Goal: Transaction & Acquisition: Purchase product/service

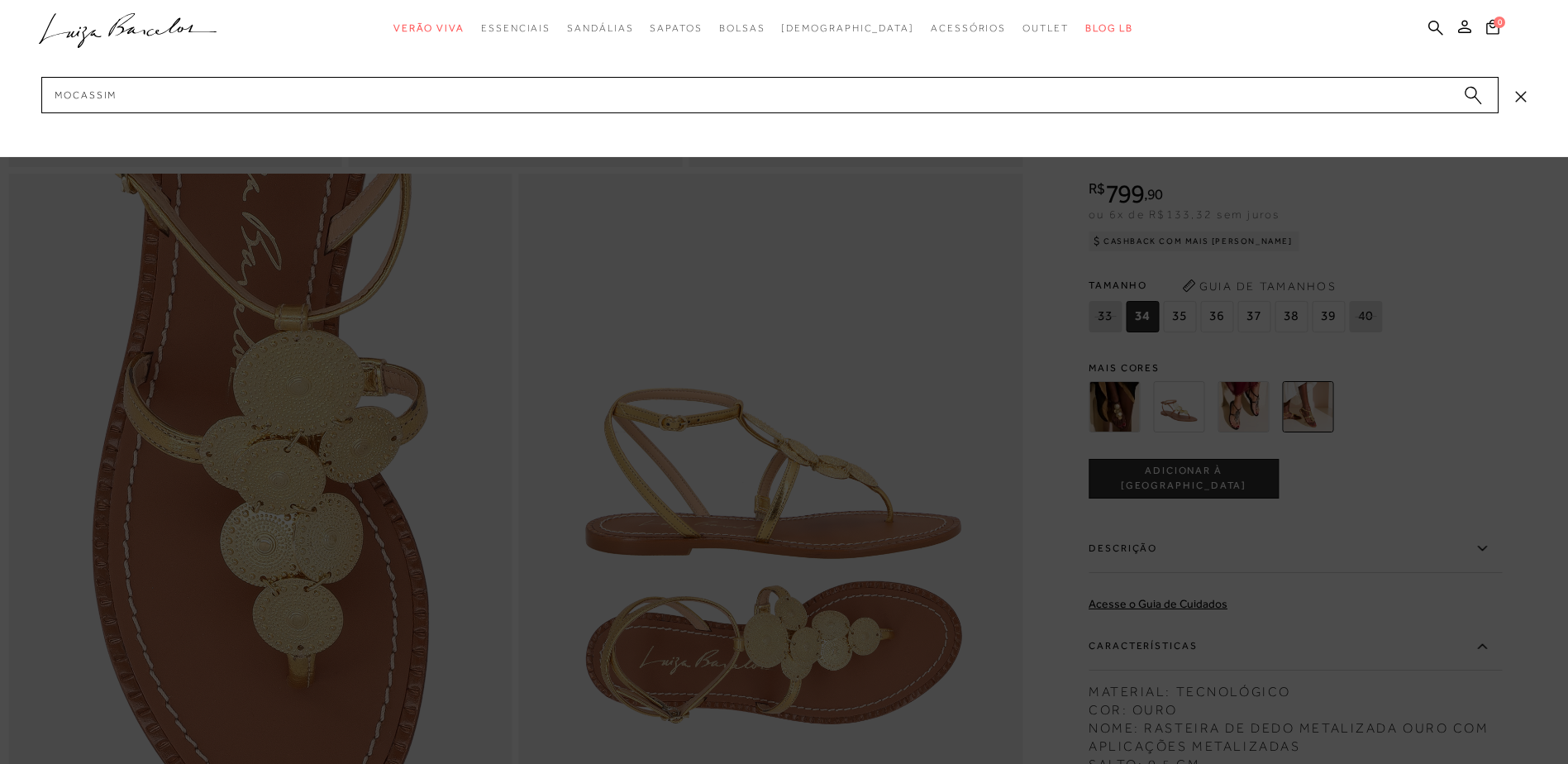
type input "MOCASSIM"
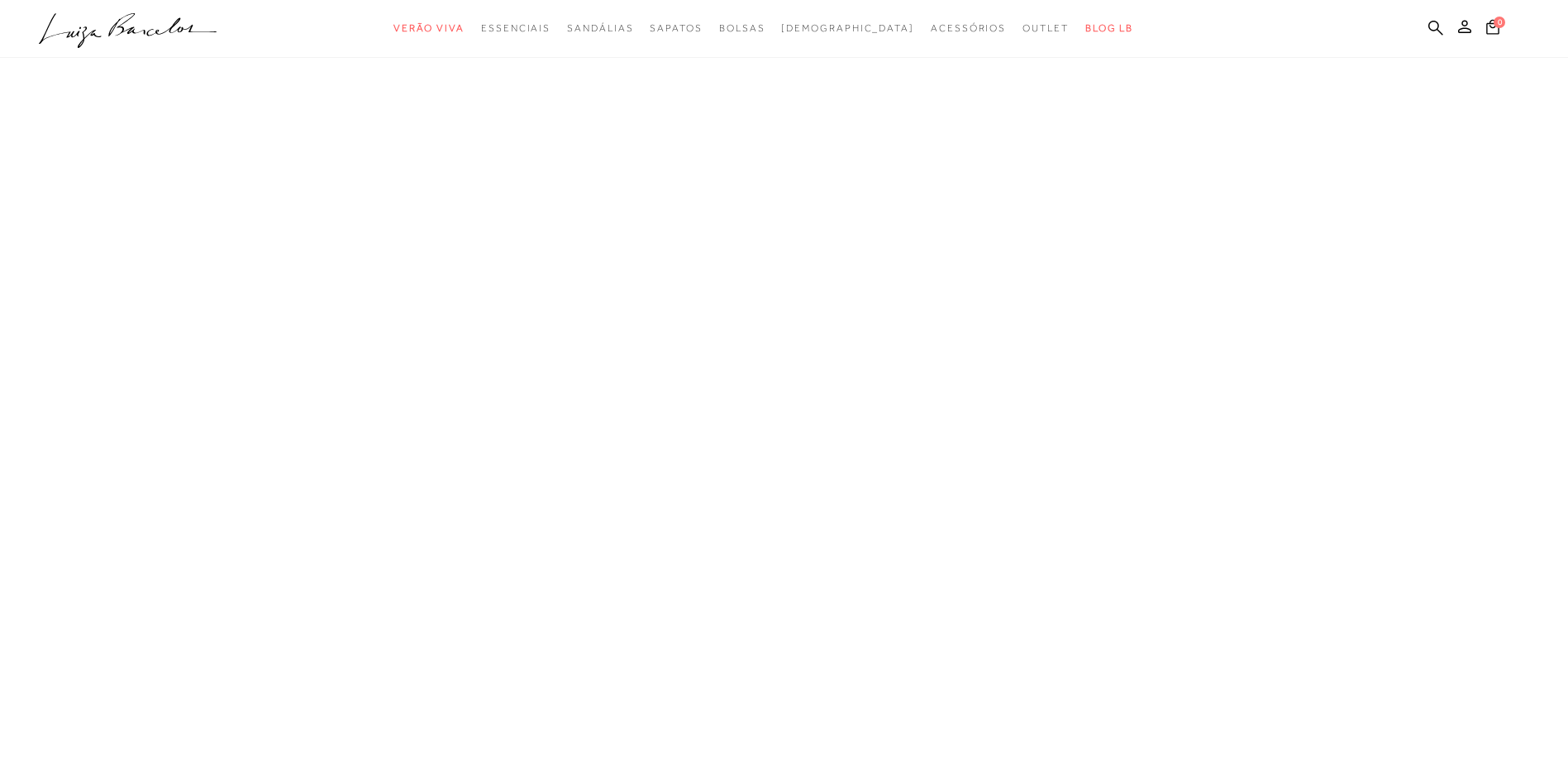
scroll to position [1, 0]
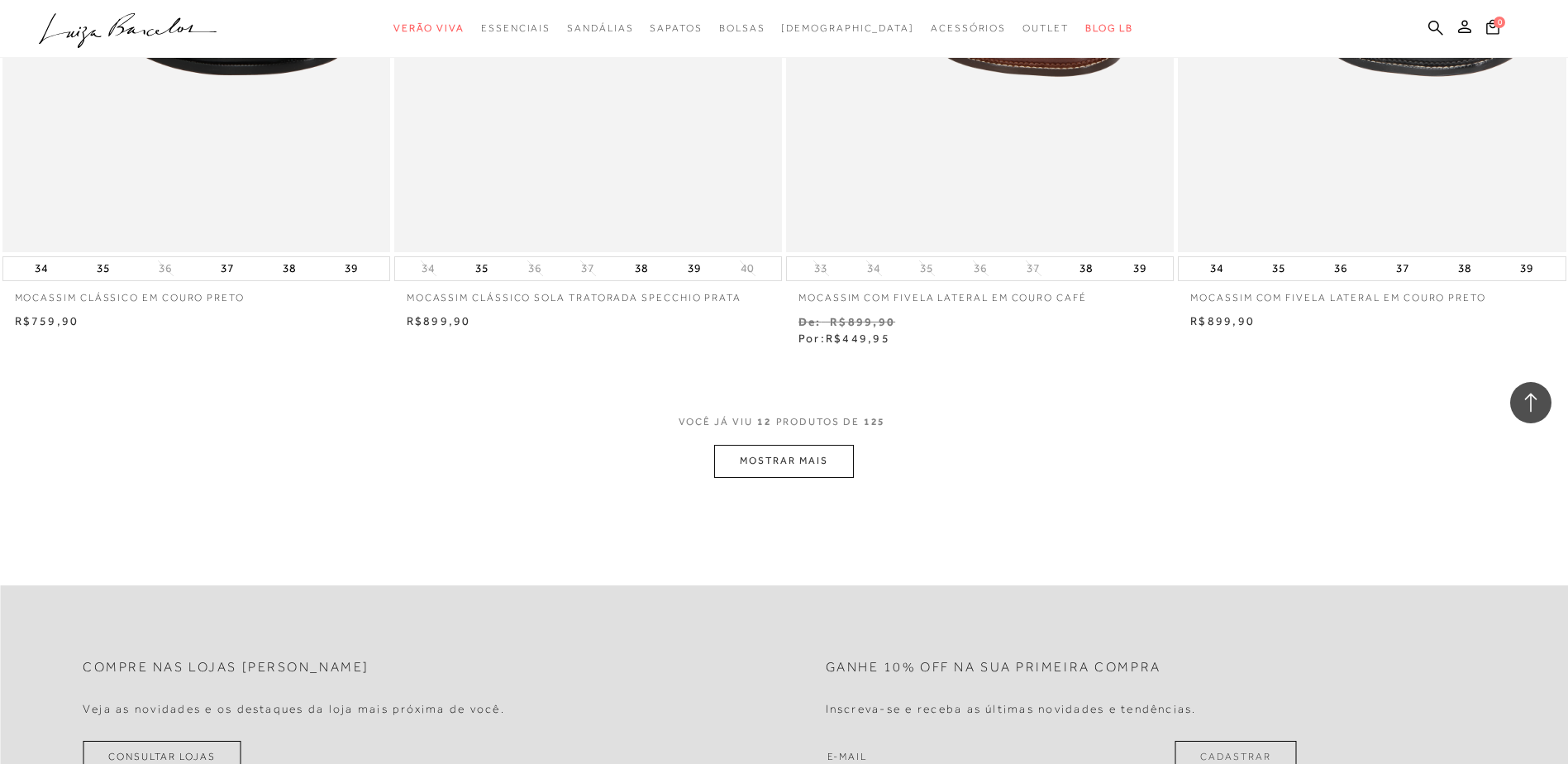
scroll to position [1902, 0]
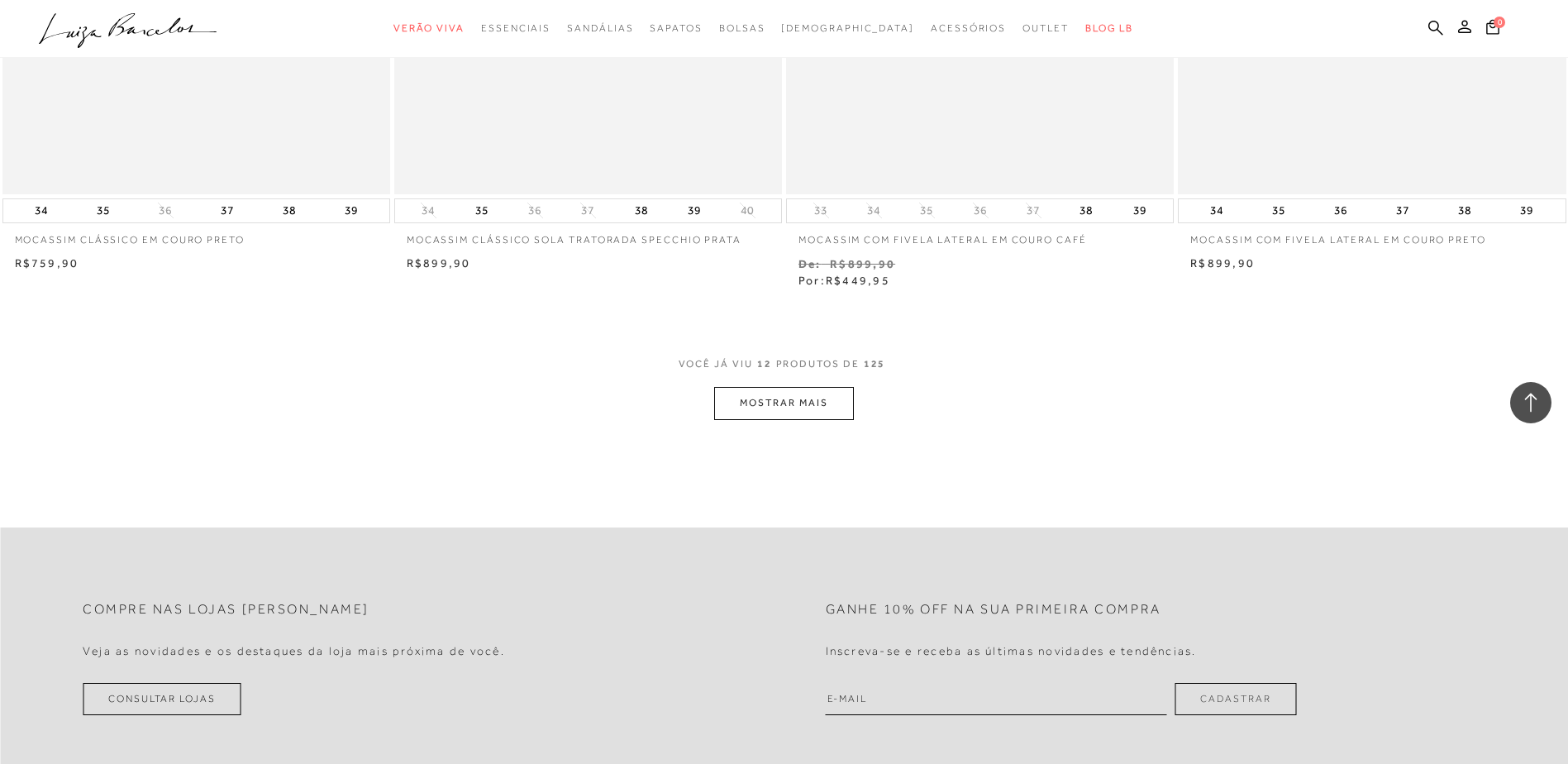
click at [821, 397] on button "MOSTRAR MAIS" at bounding box center [784, 403] width 139 height 32
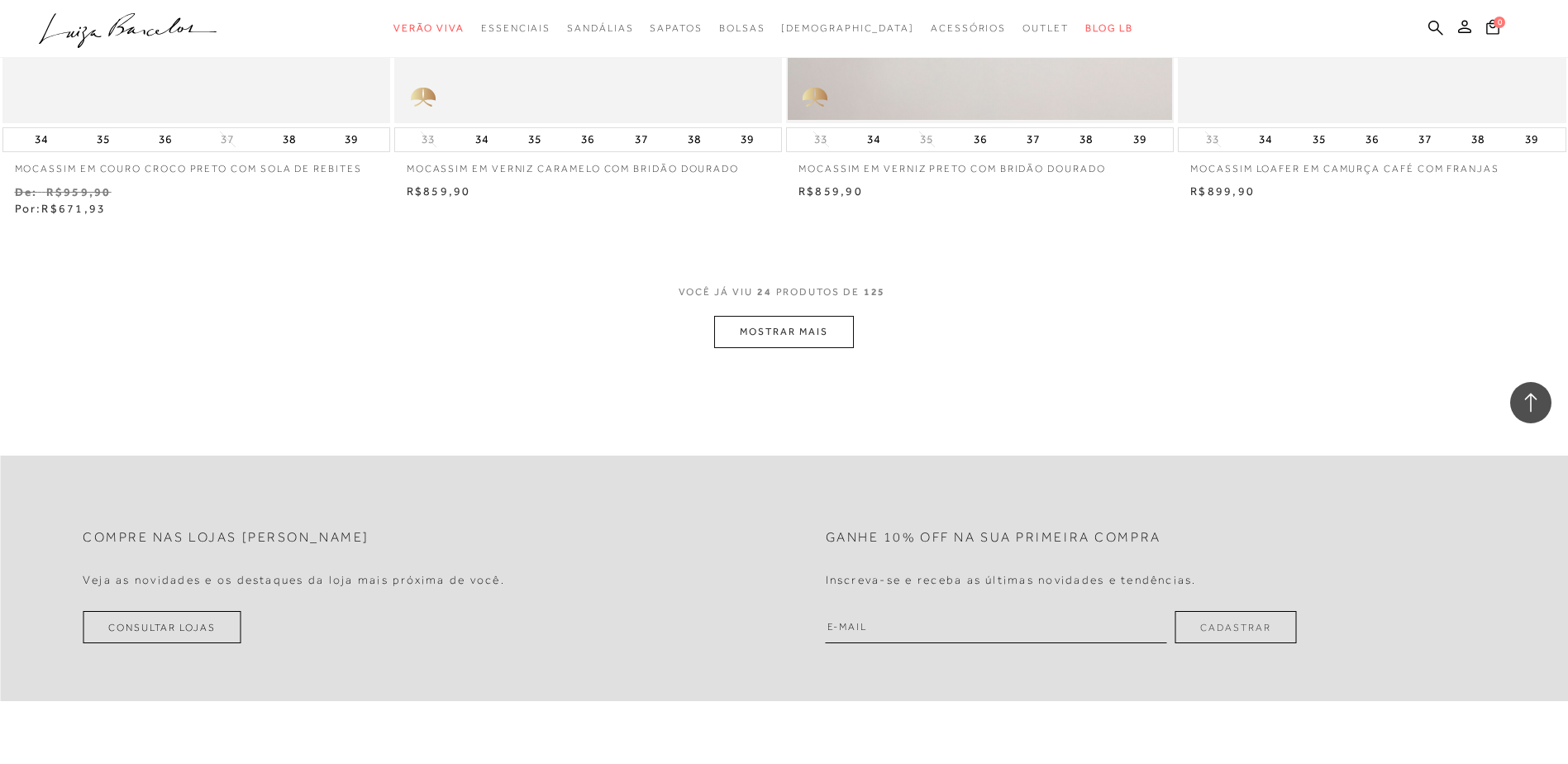
scroll to position [4216, 0]
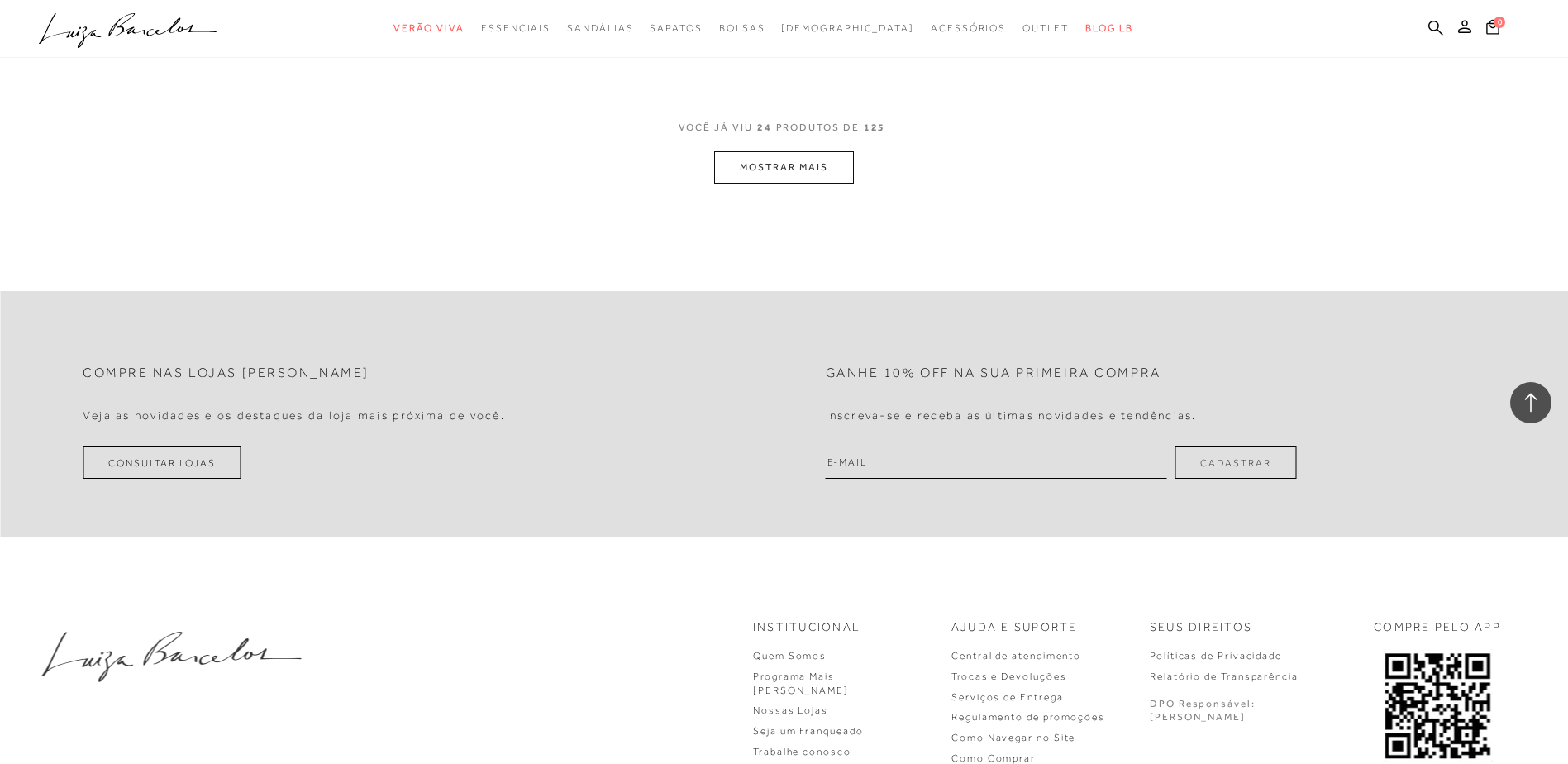
click at [819, 162] on button "MOSTRAR MAIS" at bounding box center [784, 168] width 139 height 32
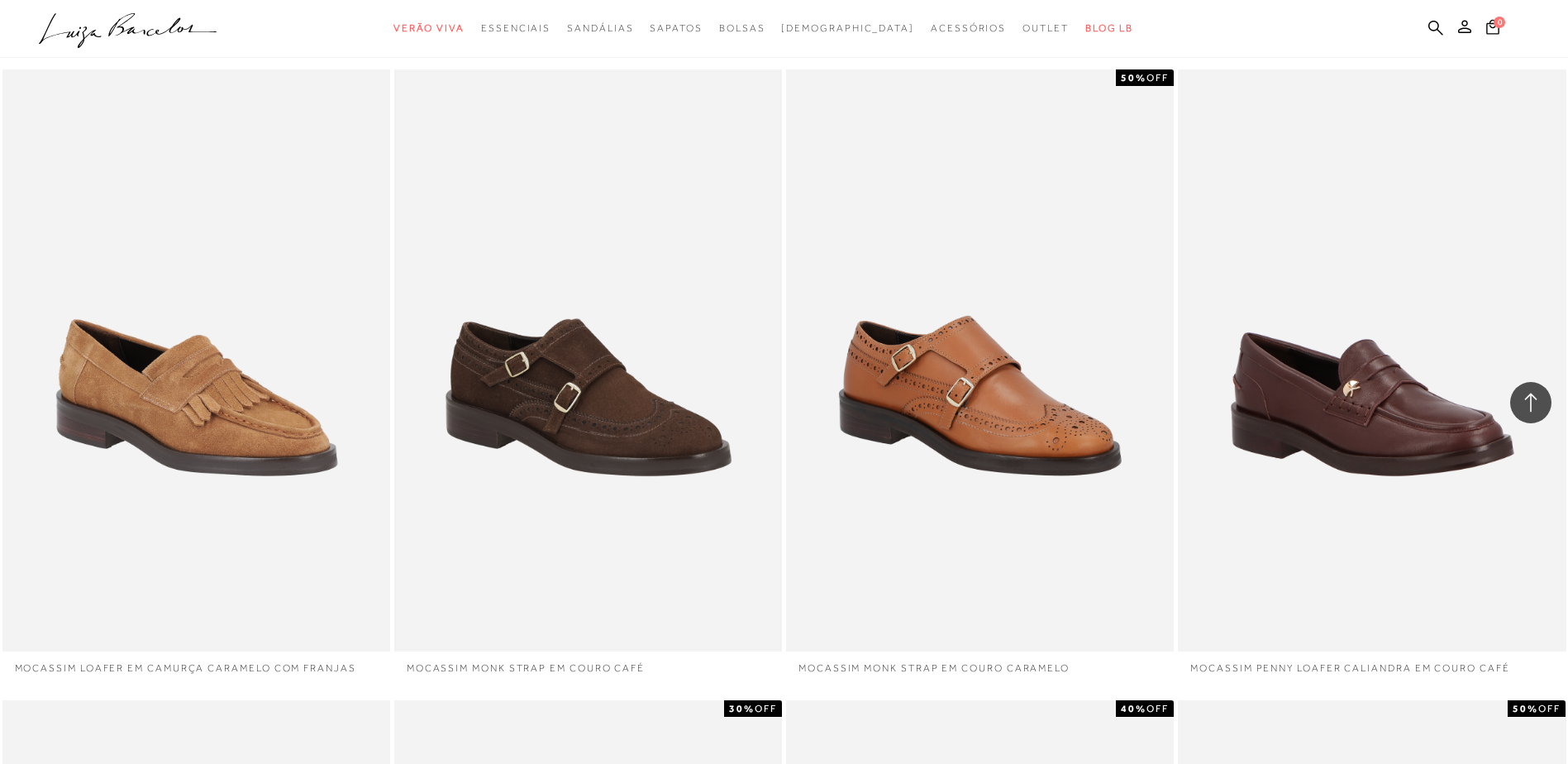
click at [576, 346] on img at bounding box center [588, 360] width 384 height 577
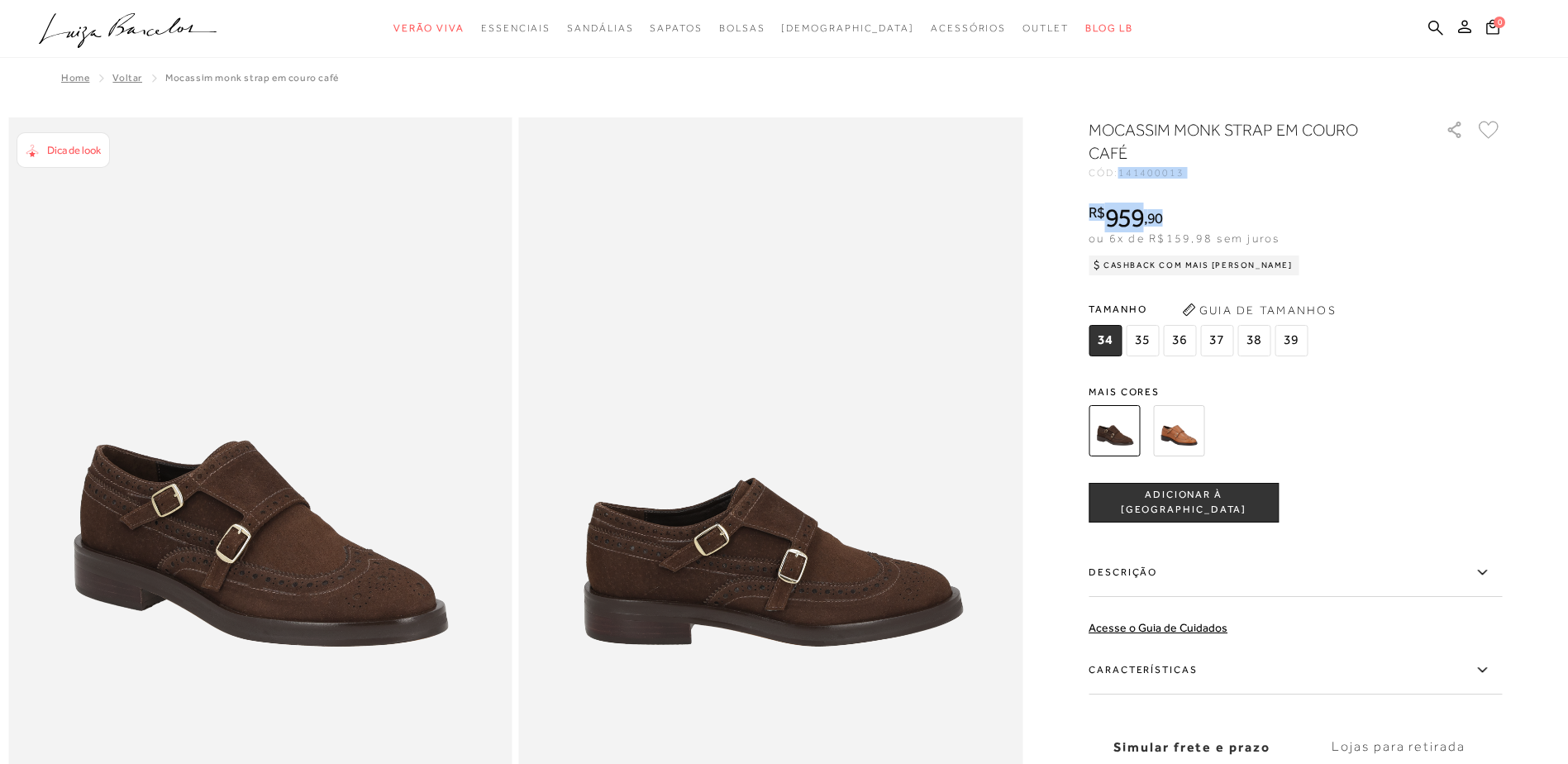
drag, startPoint x: 1127, startPoint y: 174, endPoint x: 1236, endPoint y: 192, distance: 110.5
click at [1230, 192] on div "MOCASSIM MONK STRAP EM COURO CAFÉ CÓD: 141400013 × É necessário selecionar um t…" at bounding box center [1295, 486] width 413 height 736
click at [1338, 187] on div "MOCASSIM MONK STRAP EM COURO CAFÉ CÓD: 141400013 × É necessário selecionar um t…" at bounding box center [1295, 486] width 413 height 736
drag, startPoint x: 1130, startPoint y: 175, endPoint x: 1221, endPoint y: 187, distance: 91.8
click at [1220, 187] on div "MOCASSIM MONK STRAP EM COURO CAFÉ CÓD: 141400013 × É necessário selecionar um t…" at bounding box center [1295, 486] width 413 height 736
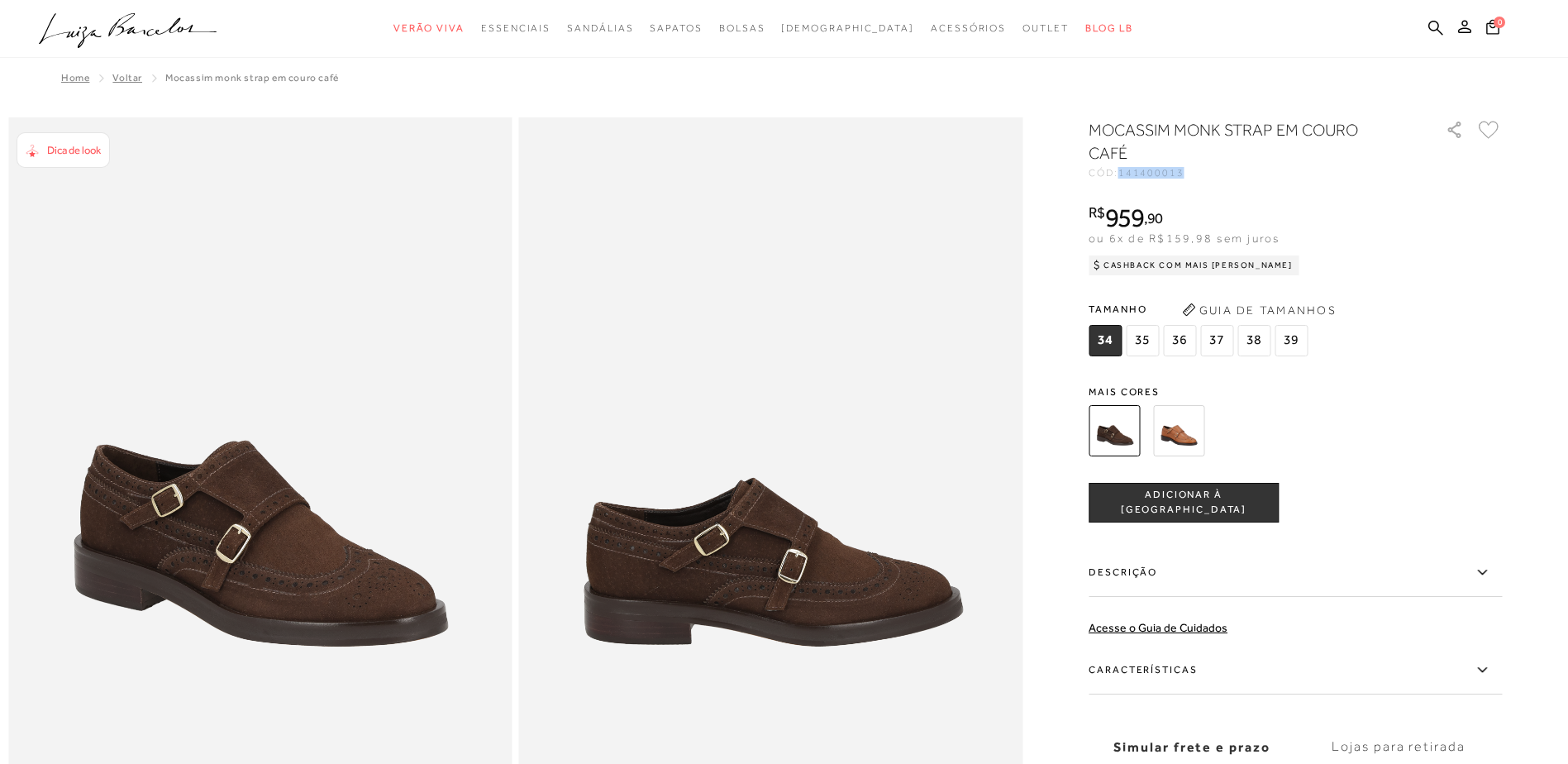
copy span "141400013"
